Goal: Navigation & Orientation: Find specific page/section

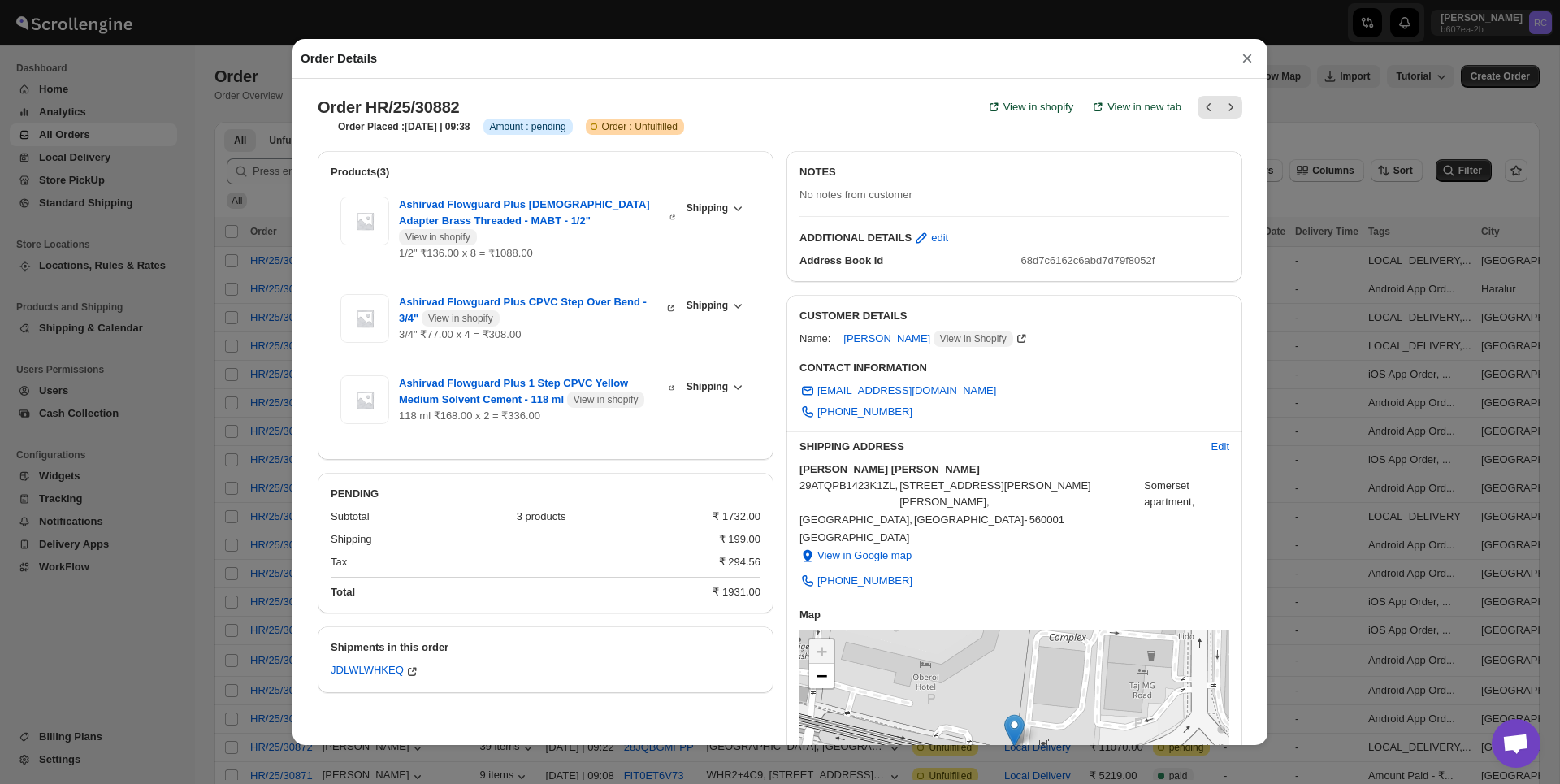
click at [983, 263] on div "Address Book Id" at bounding box center [904, 260] width 209 height 16
click at [1236, 63] on button "×" at bounding box center [1246, 58] width 24 height 23
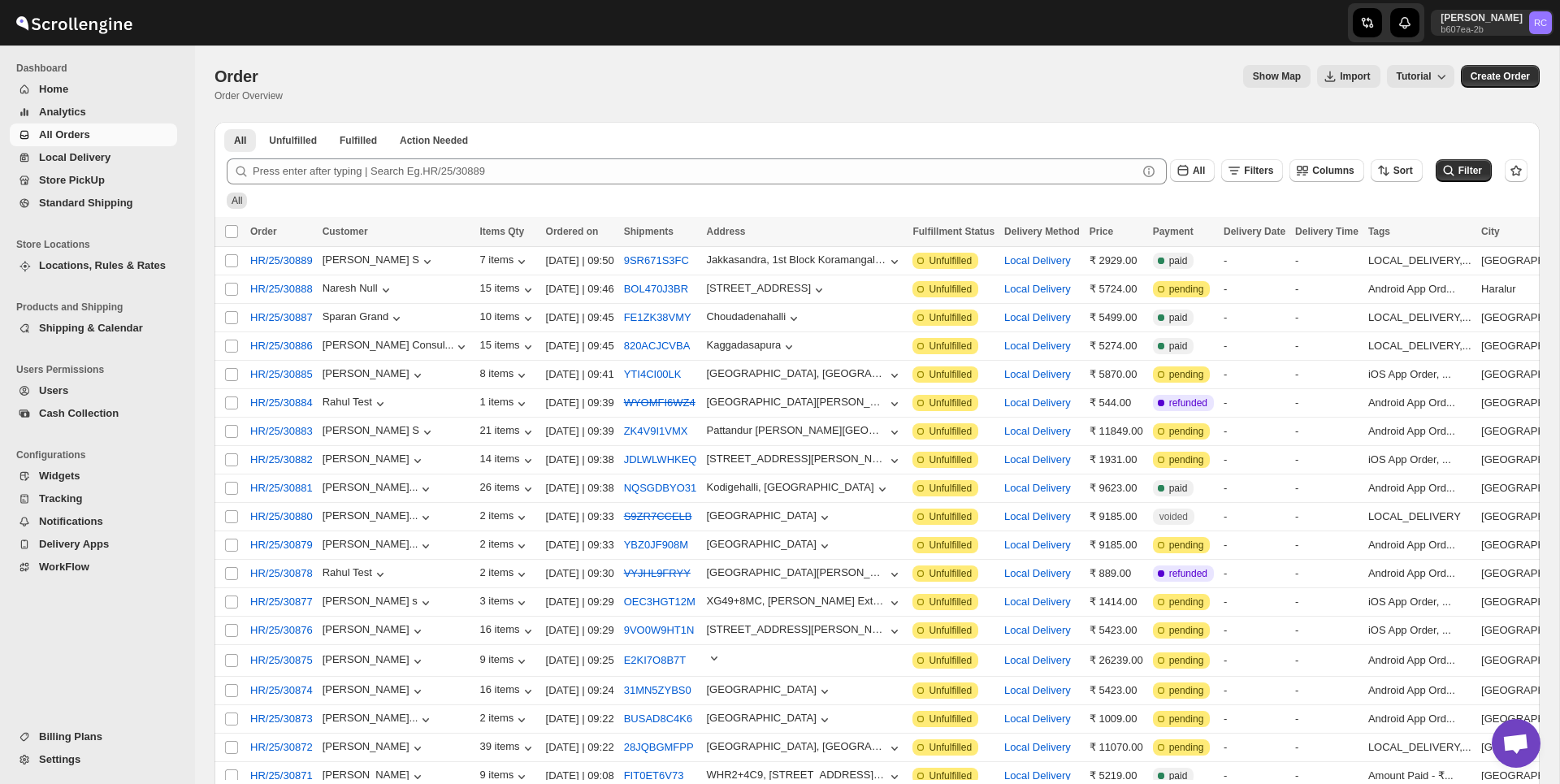
click at [1175, 104] on div "Order. This page is ready Order Order Overview Show Map Import Tutorial More ac…" at bounding box center [877, 83] width 1325 height 77
click at [1124, 74] on div "Show Map Import Tutorial" at bounding box center [874, 77] width 1158 height 23
click at [1503, 15] on p "Rahul Chopra" at bounding box center [1481, 18] width 82 height 13
click at [1473, 181] on div "Logout" at bounding box center [1501, 178] width 86 height 16
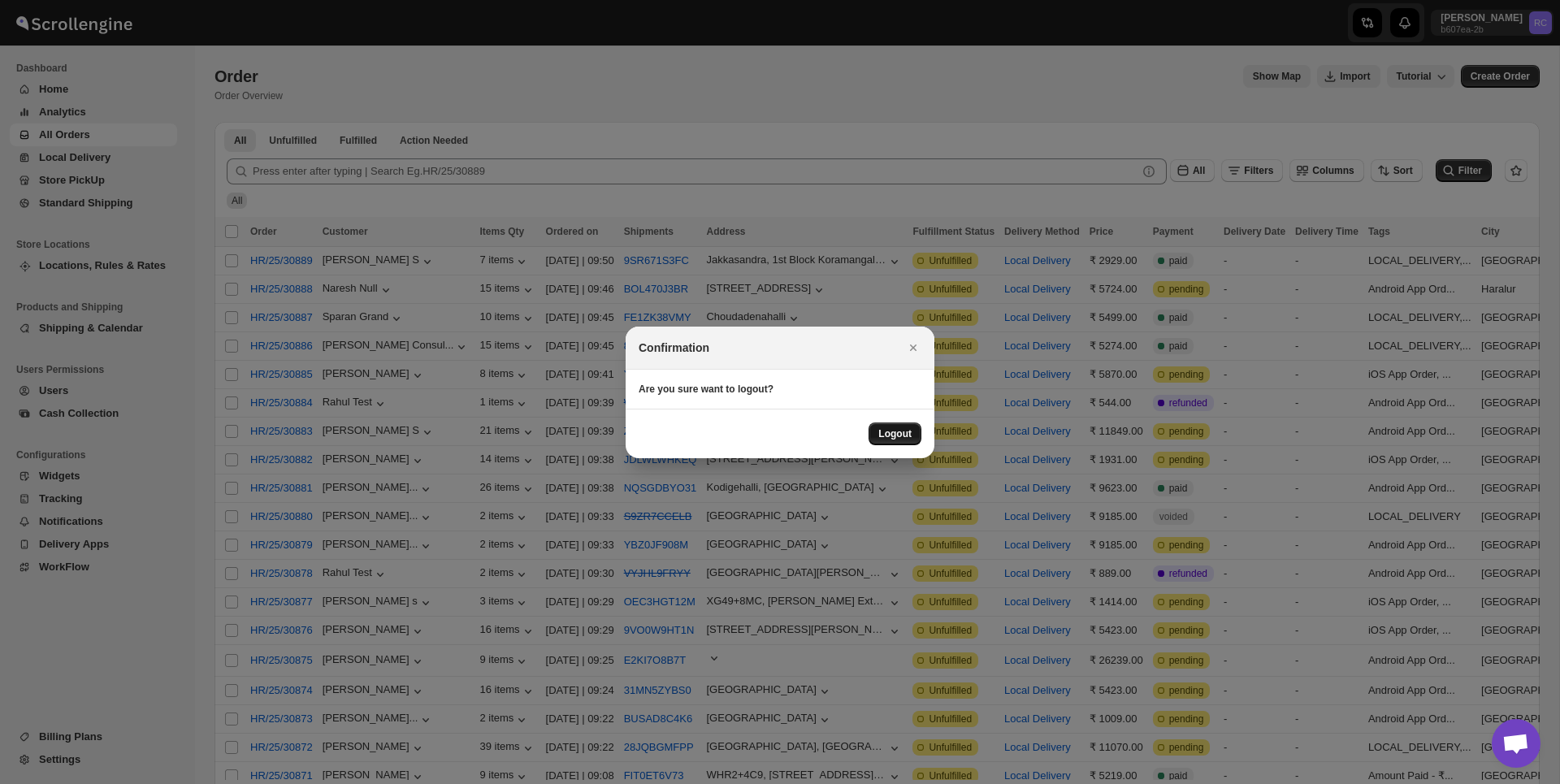
click at [906, 434] on span "Logout" at bounding box center [895, 434] width 34 height 13
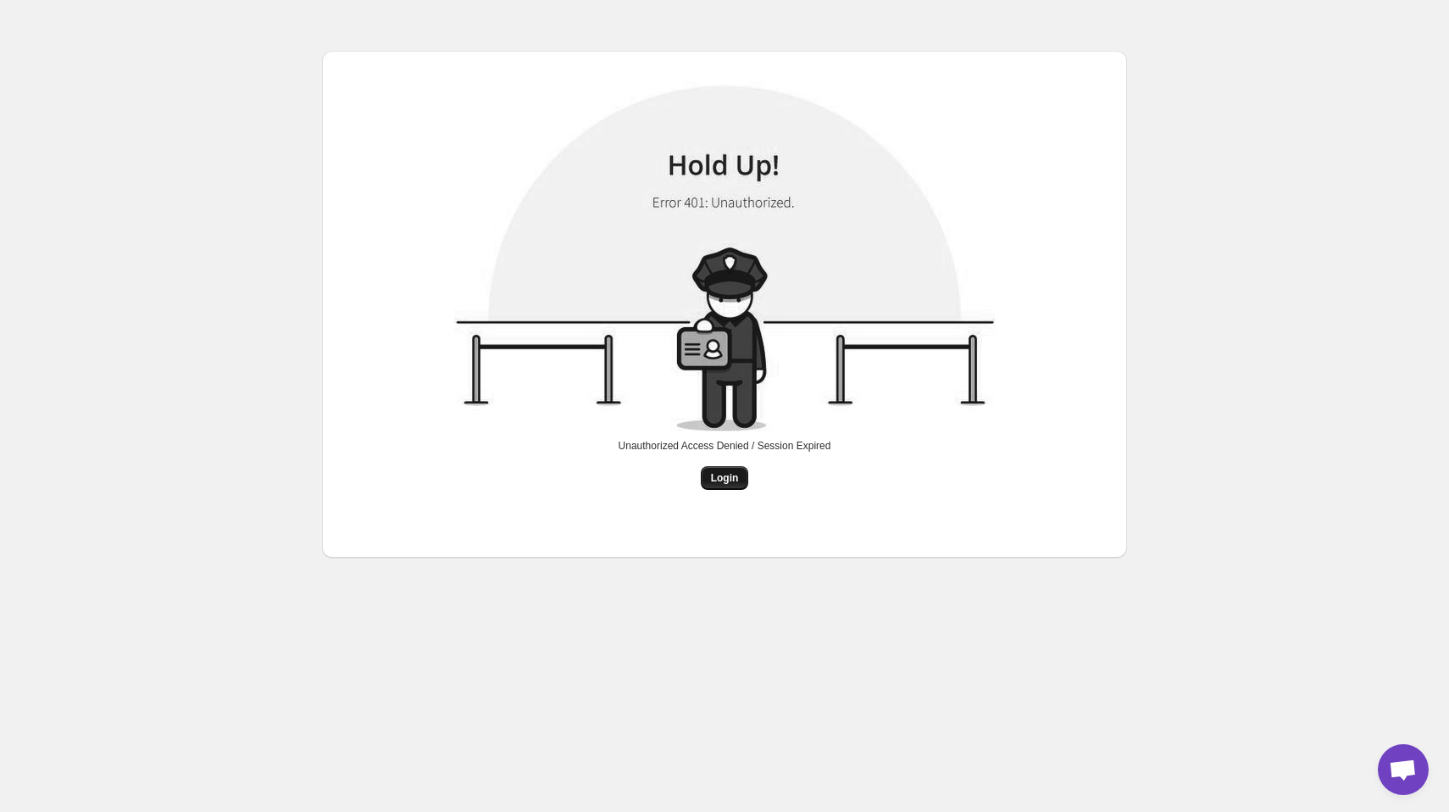
click at [717, 480] on span "Login" at bounding box center [725, 478] width 28 height 14
click at [724, 481] on span "Login" at bounding box center [725, 478] width 28 height 14
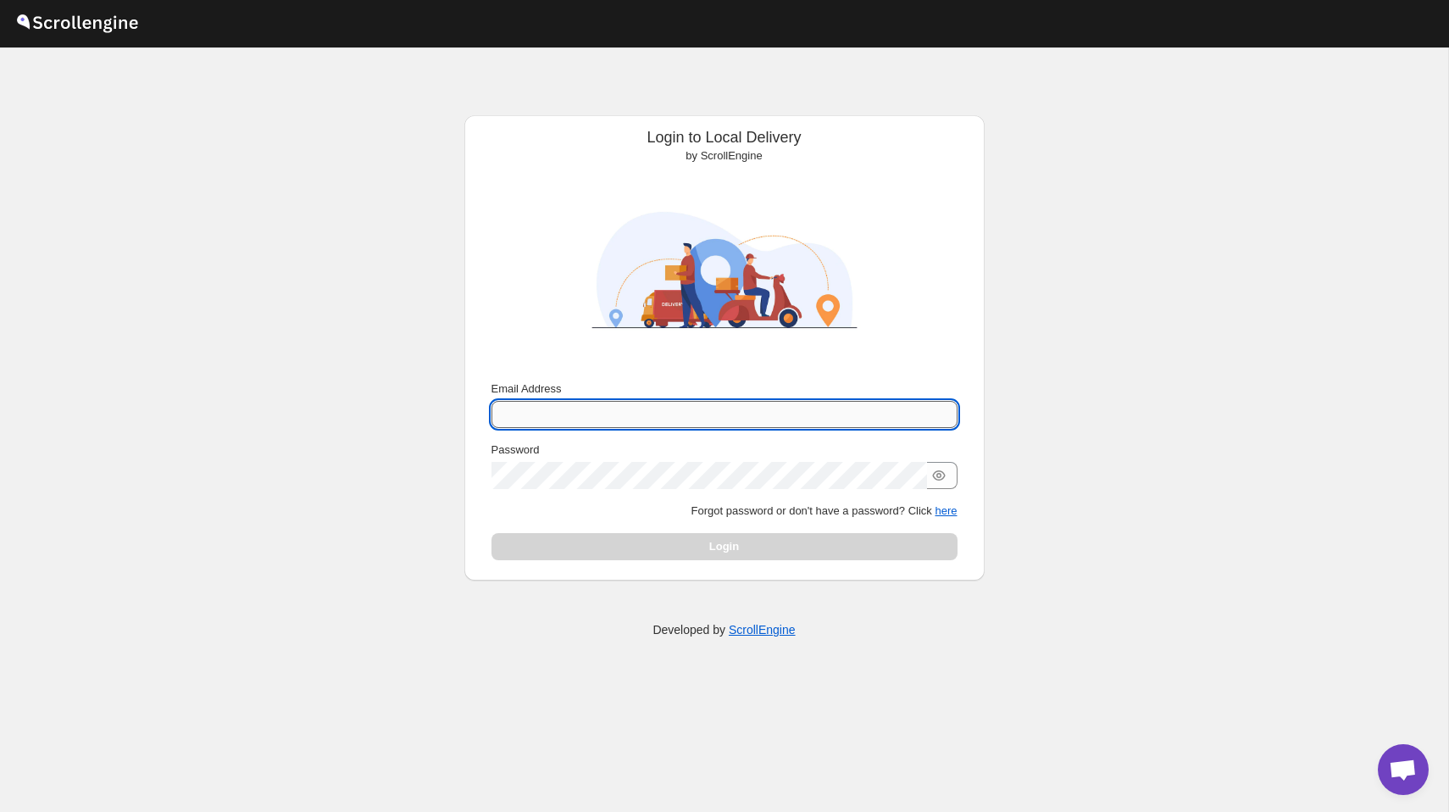
click at [572, 403] on input "Email Address" at bounding box center [724, 414] width 466 height 27
click at [548, 406] on input "Email Address" at bounding box center [724, 414] width 466 height 27
click at [391, 350] on div "Login to Local Delivery by ScrollEngine Submit Email Address Password Forgot pa…" at bounding box center [724, 429] width 1448 height 764
click at [633, 408] on input "Email Address" at bounding box center [724, 414] width 466 height 27
click at [1066, 162] on div "Login to Local Delivery by ScrollEngine Submit Email Address Password Forgot pa…" at bounding box center [724, 429] width 1448 height 764
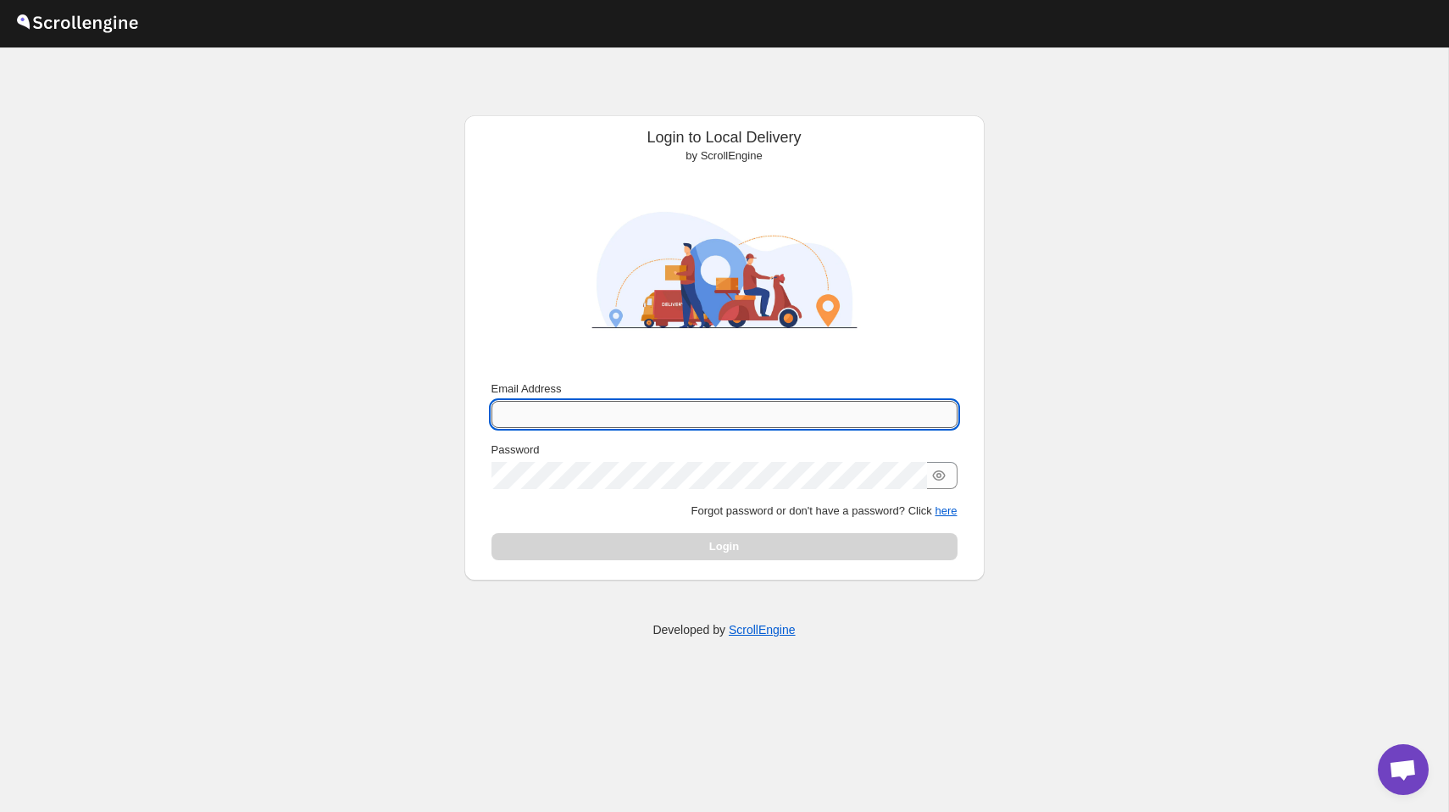
click at [666, 421] on input "Email Address" at bounding box center [724, 414] width 466 height 27
type input "abhishek@digirex.in"
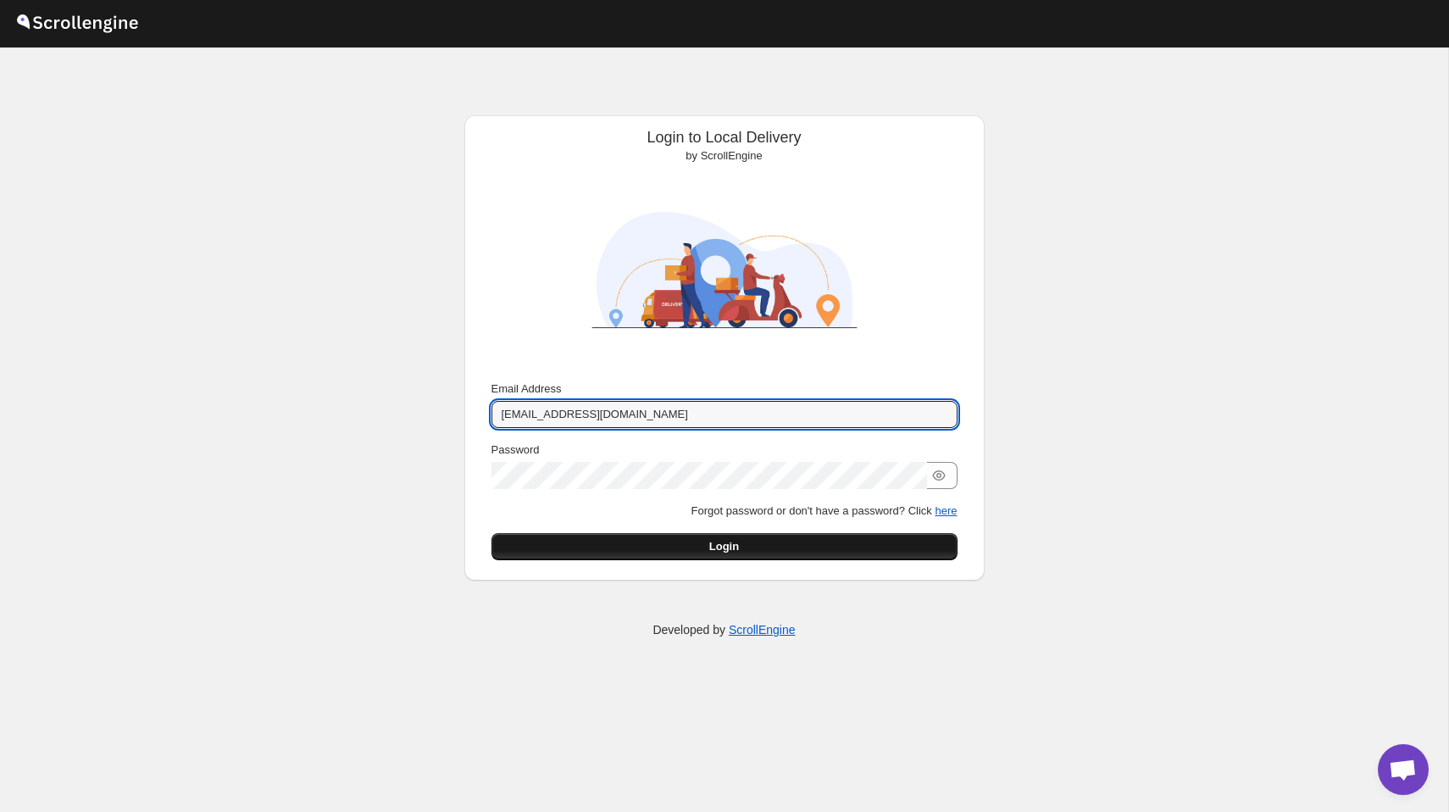
click at [848, 538] on button "Login" at bounding box center [724, 546] width 466 height 27
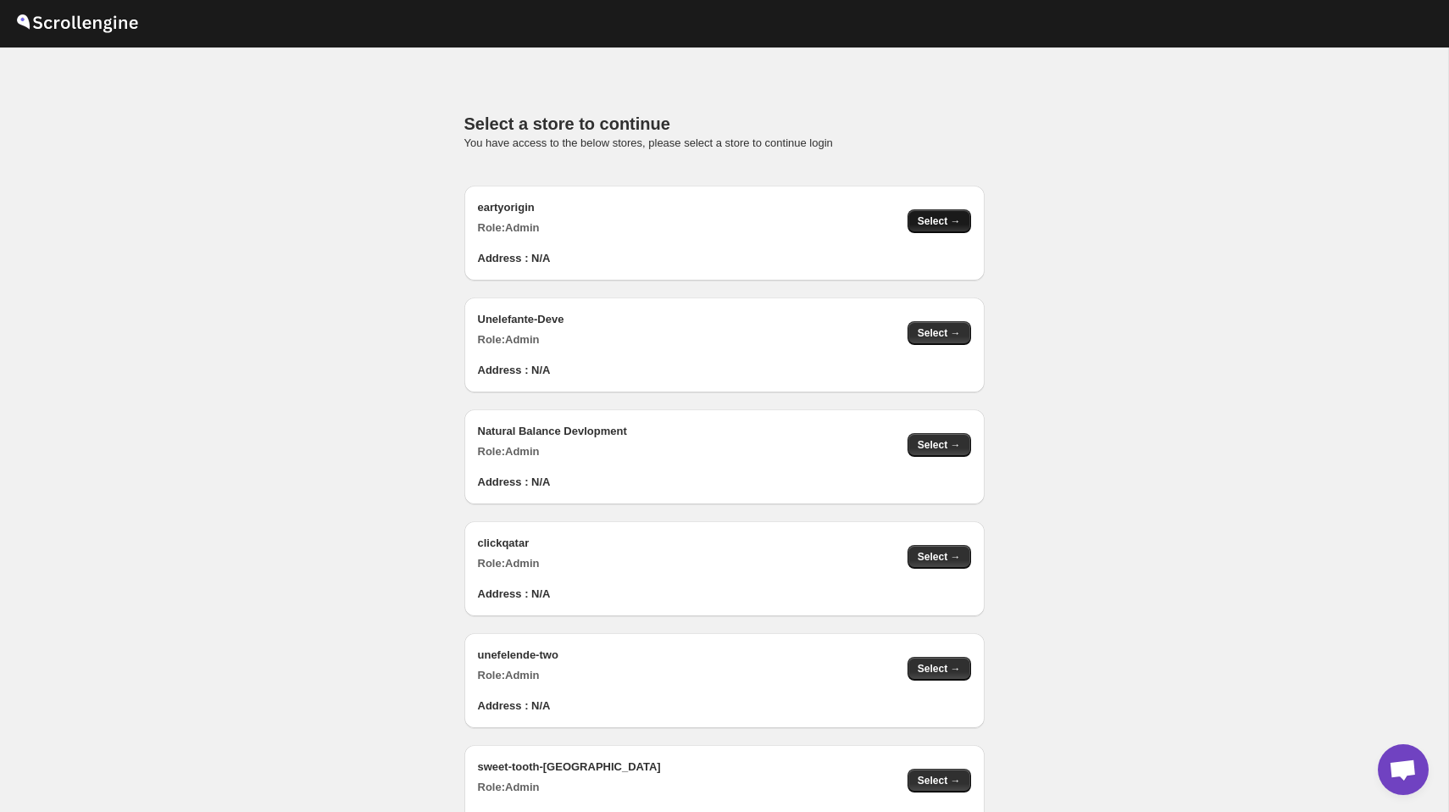
click at [926, 216] on span "Select →" at bounding box center [939, 221] width 43 height 14
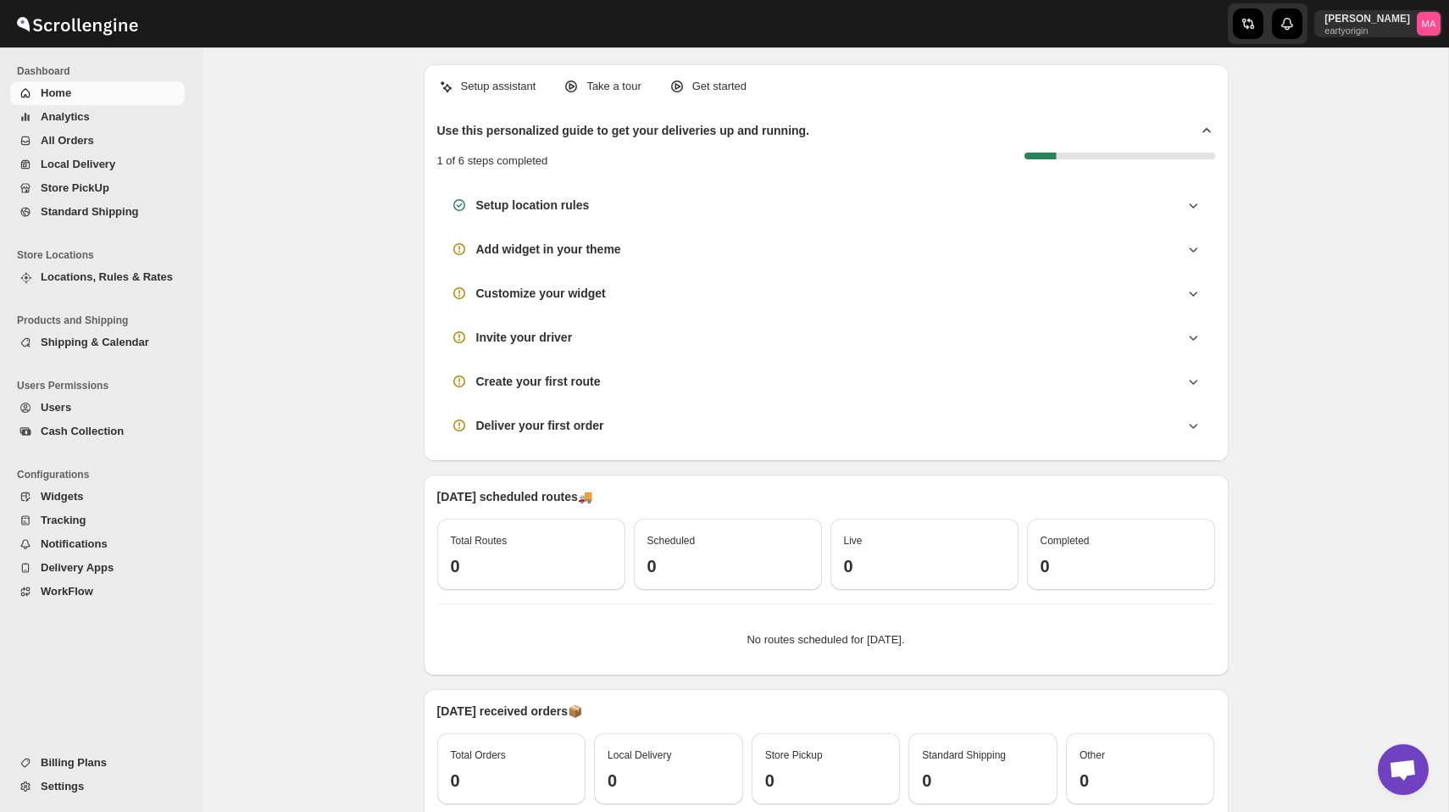
click at [105, 95] on span "Home" at bounding box center [111, 93] width 141 height 17
click at [108, 117] on span "Analytics" at bounding box center [111, 116] width 141 height 17
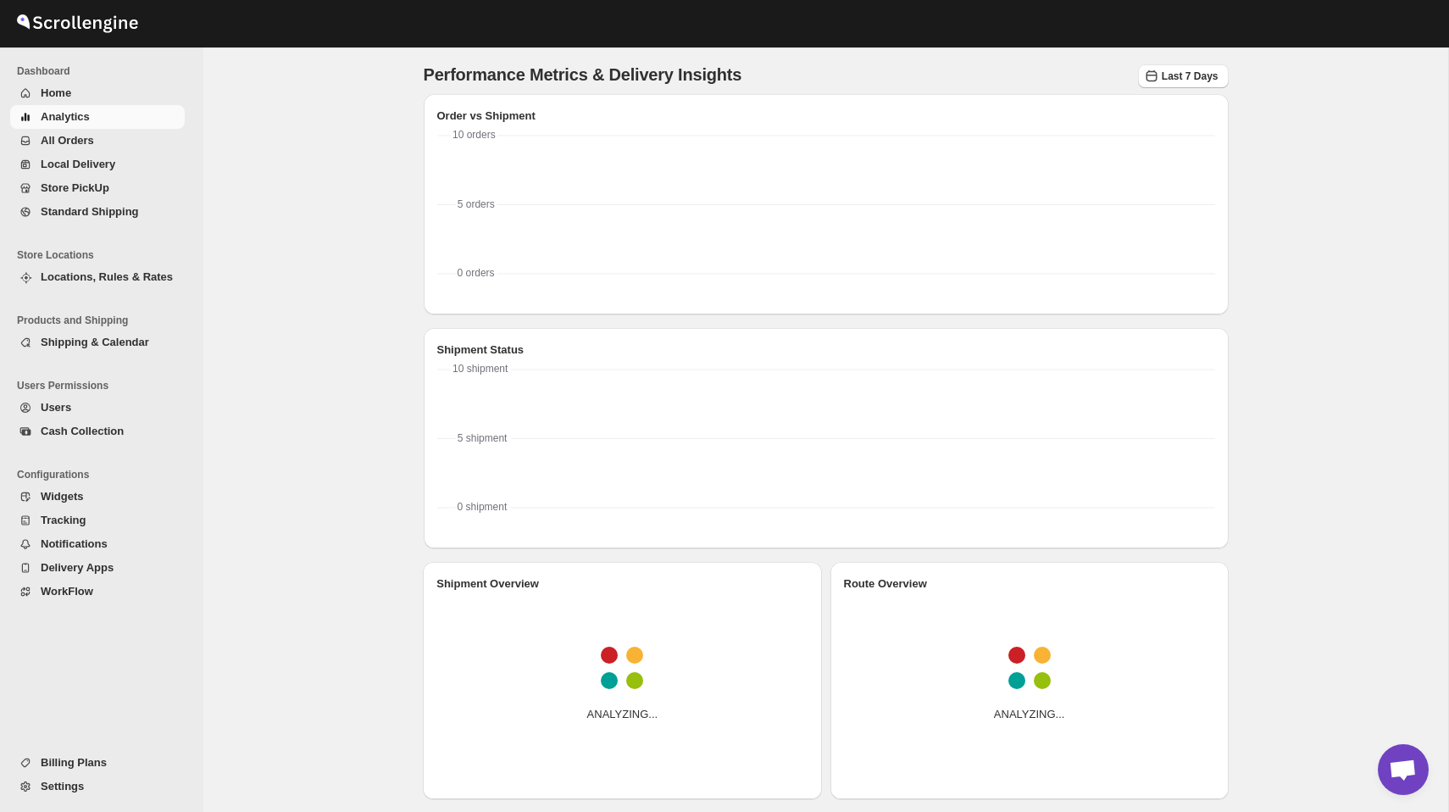
click at [121, 135] on span "All Orders" at bounding box center [111, 140] width 141 height 17
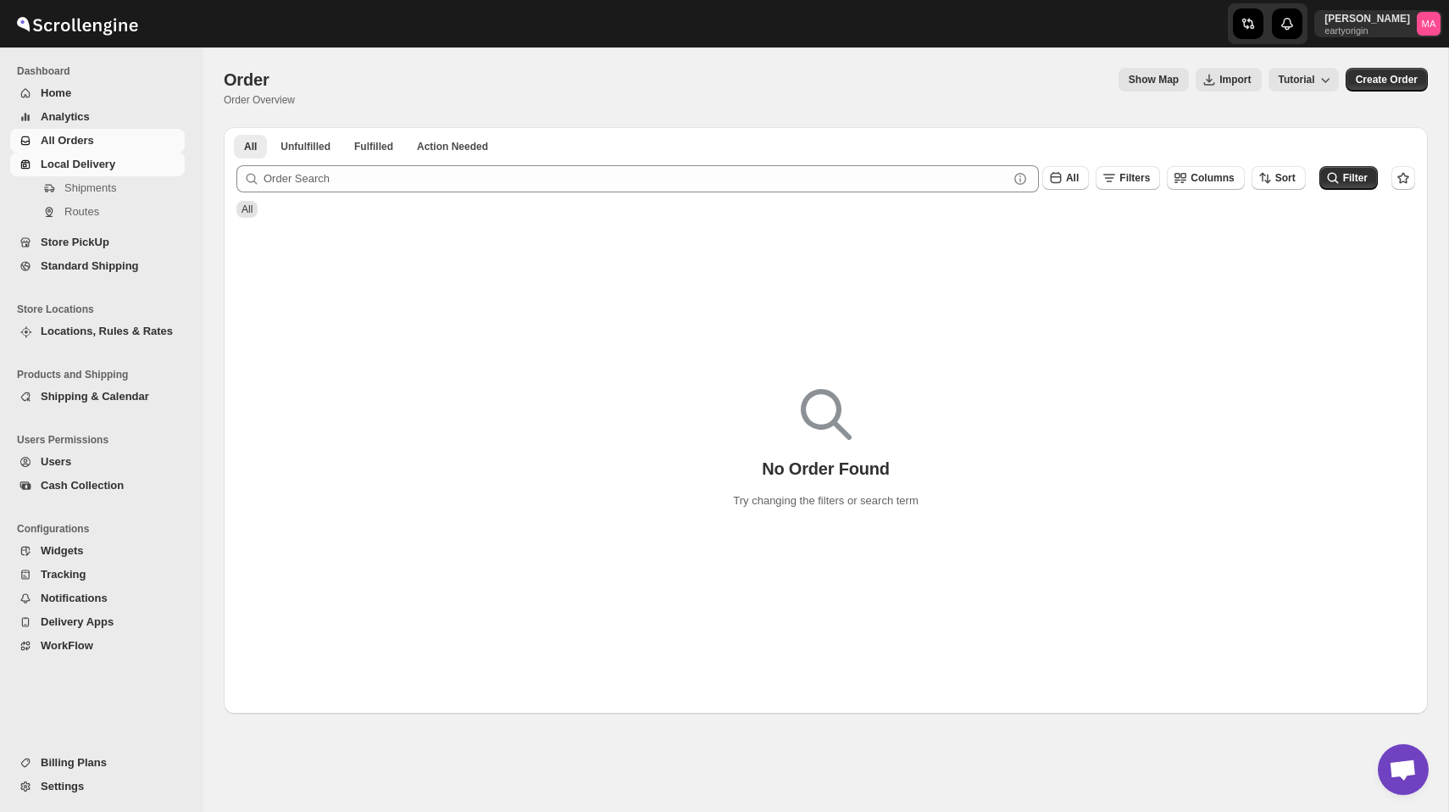
click at [129, 169] on span "Local Delivery" at bounding box center [111, 164] width 141 height 17
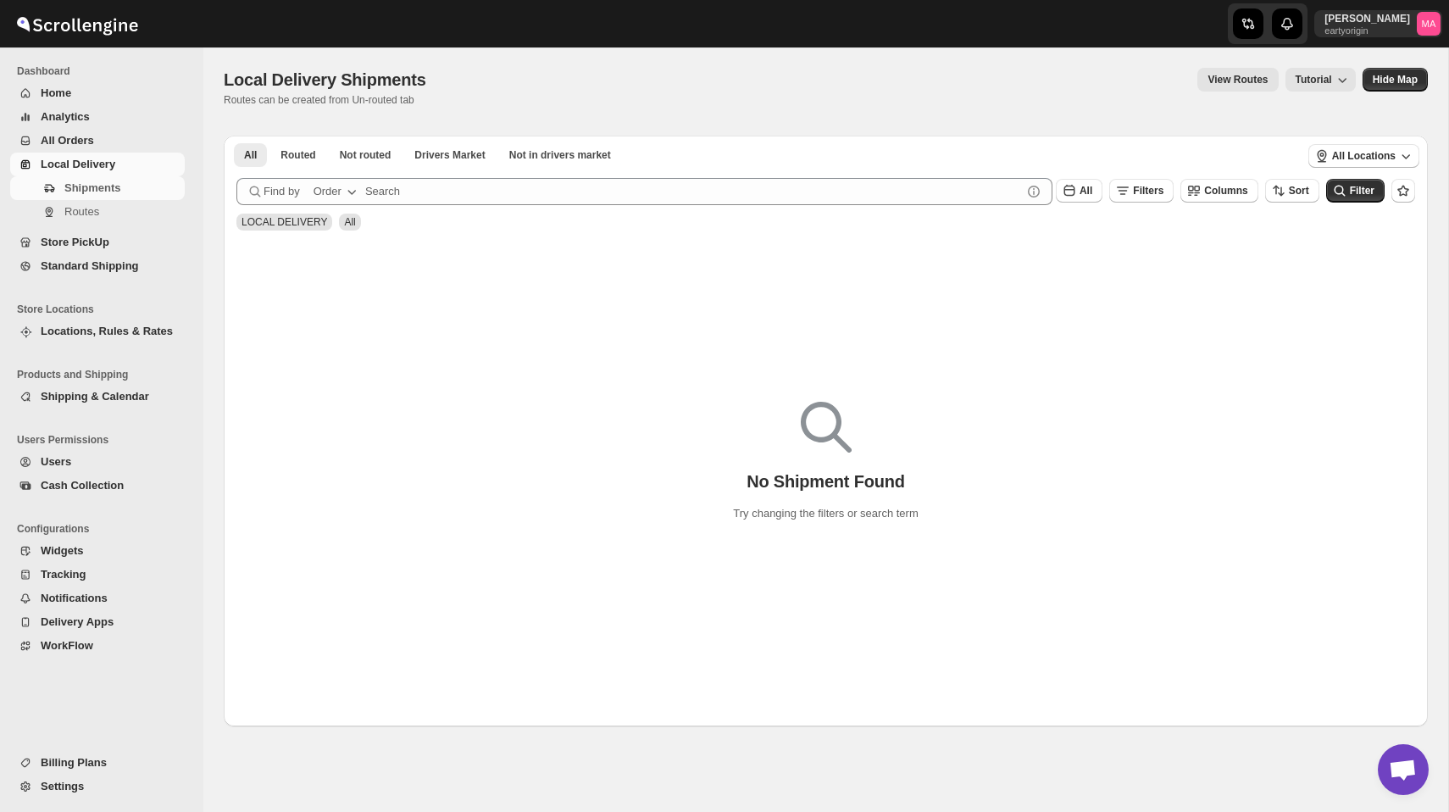
click at [117, 241] on span "Store PickUp" at bounding box center [111, 242] width 141 height 17
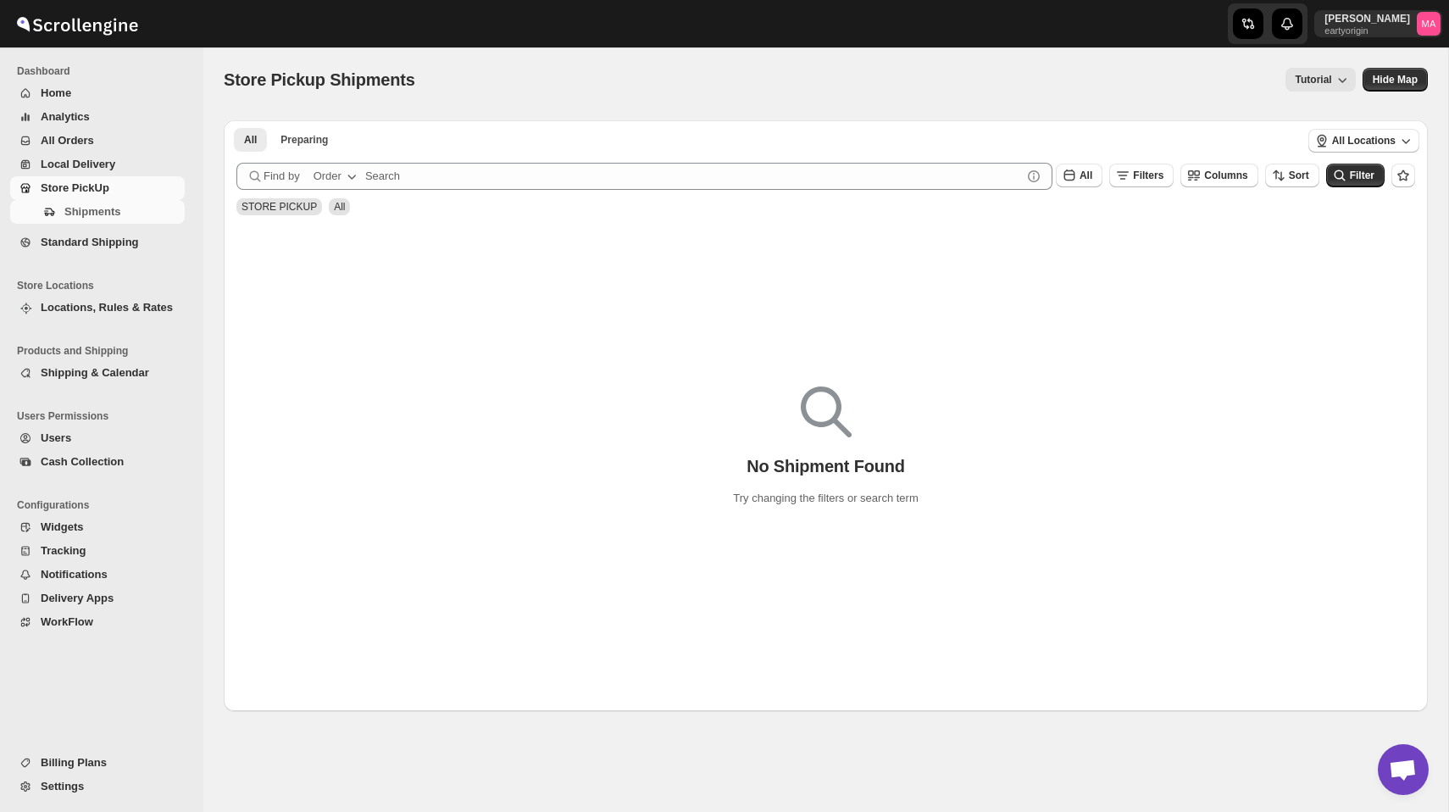
click at [128, 244] on span "Standard Shipping" at bounding box center [90, 242] width 98 height 13
click at [81, 302] on span "Locations, Rules & Rates" at bounding box center [107, 307] width 132 height 13
